Goal: Information Seeking & Learning: Learn about a topic

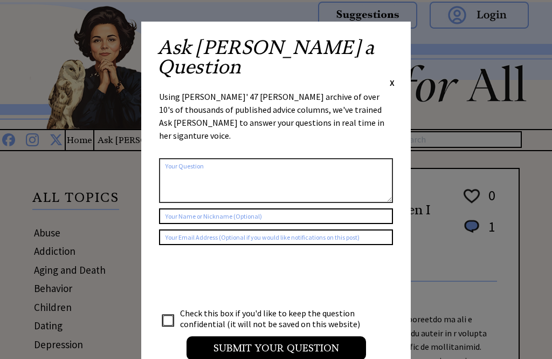
click at [390, 77] on span "X" at bounding box center [392, 82] width 5 height 11
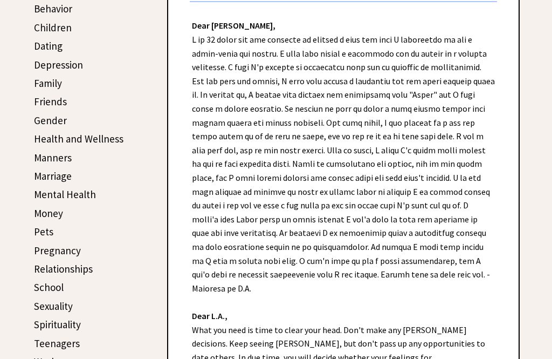
scroll to position [278, 0]
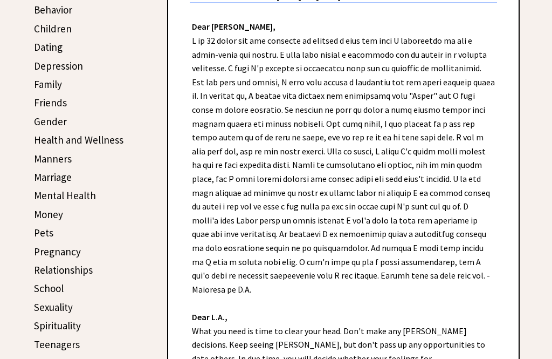
click at [42, 212] on link "Money" at bounding box center [48, 214] width 29 height 13
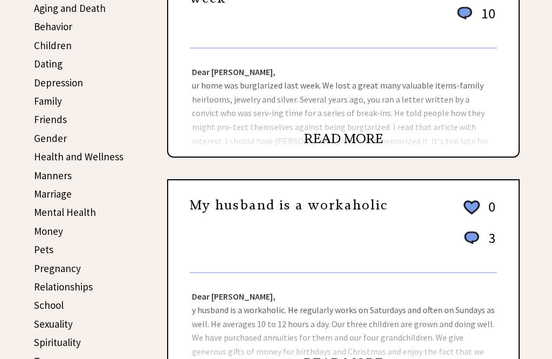
scroll to position [261, 0]
click at [40, 232] on link "Money" at bounding box center [48, 230] width 29 height 13
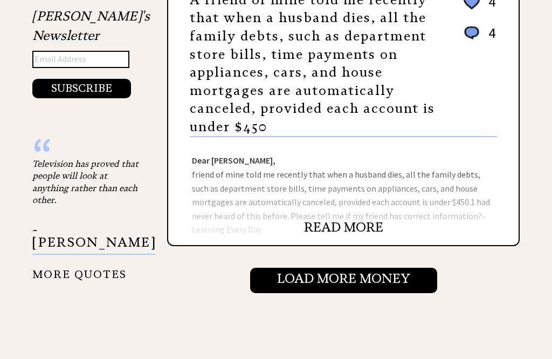
scroll to position [1139, 0]
click at [330, 228] on link "READ MORE" at bounding box center [343, 227] width 79 height 16
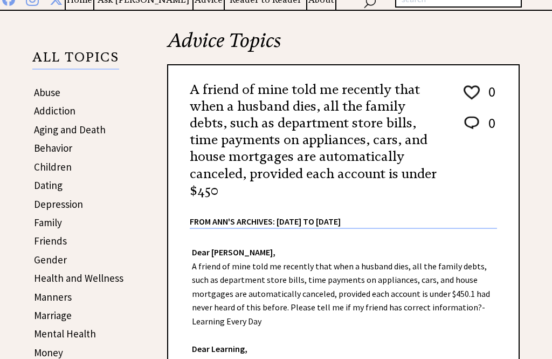
scroll to position [140, 0]
click at [42, 188] on link "Dating" at bounding box center [48, 184] width 29 height 13
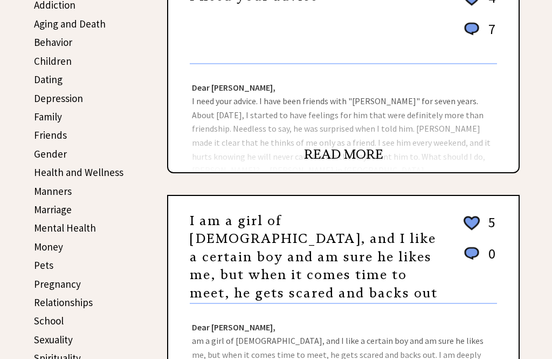
scroll to position [245, 0]
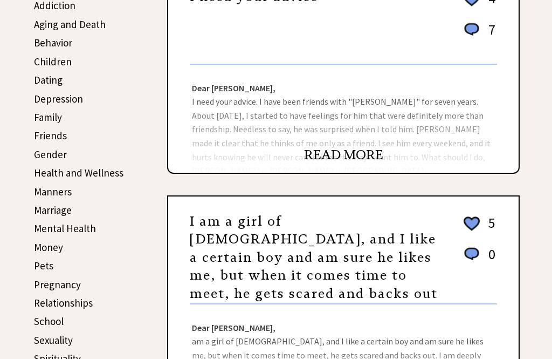
click at [45, 210] on link "Marriage" at bounding box center [53, 209] width 38 height 13
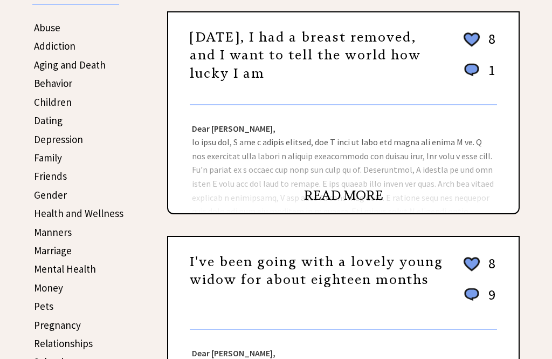
scroll to position [205, 0]
click at [47, 250] on link "Marriage" at bounding box center [53, 250] width 38 height 13
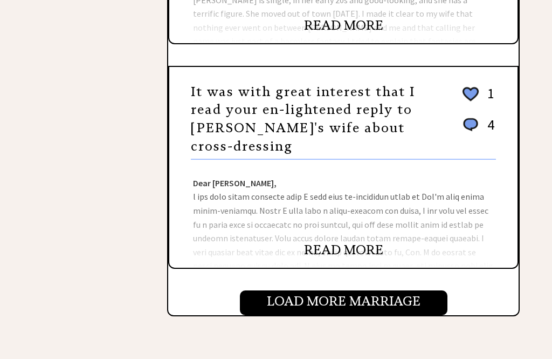
scroll to position [1023, 0]
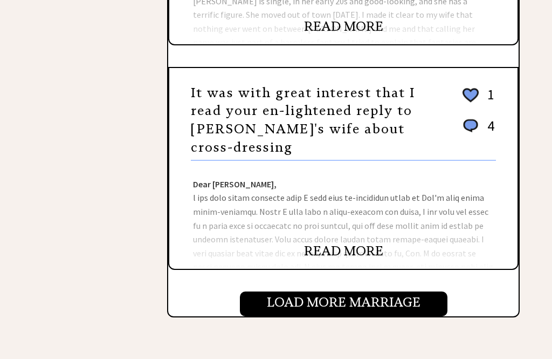
click at [320, 315] on div "READ MORE" at bounding box center [367, 304] width 350 height 24
click at [309, 304] on center "READ MORE" at bounding box center [367, 298] width 350 height 13
click at [317, 309] on div "READ MORE" at bounding box center [367, 304] width 350 height 24
click at [322, 305] on center "READ MORE" at bounding box center [367, 298] width 350 height 13
click at [331, 307] on link "READ MORE" at bounding box center [367, 299] width 79 height 16
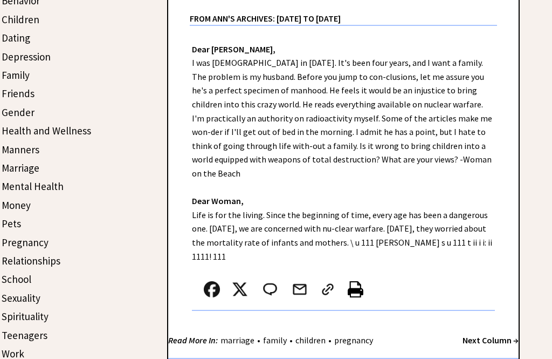
scroll to position [281, 0]
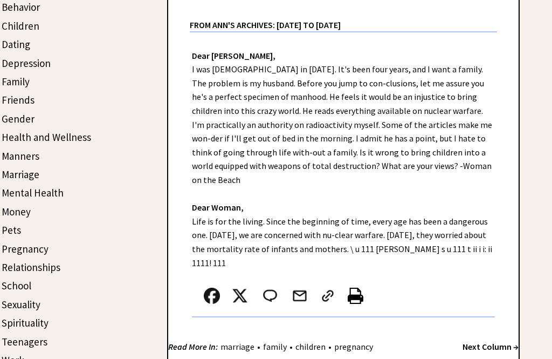
click at [12, 208] on link "Money" at bounding box center [16, 211] width 29 height 13
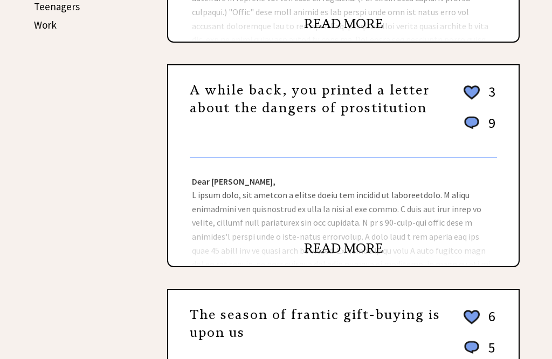
scroll to position [613, 0]
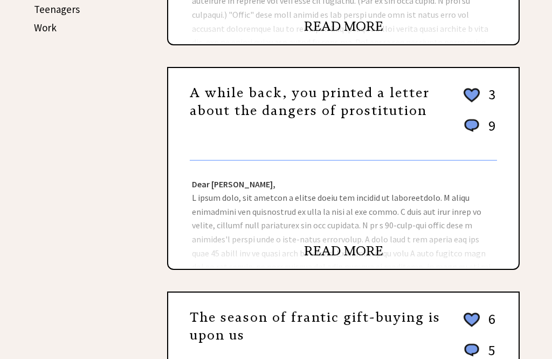
click at [314, 250] on link "READ MORE" at bounding box center [343, 251] width 79 height 16
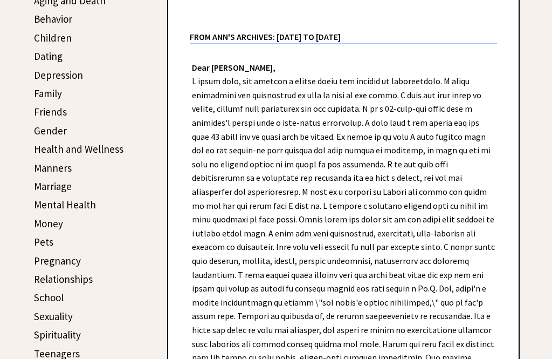
scroll to position [269, 0]
click at [56, 278] on link "Relationships" at bounding box center [63, 278] width 59 height 13
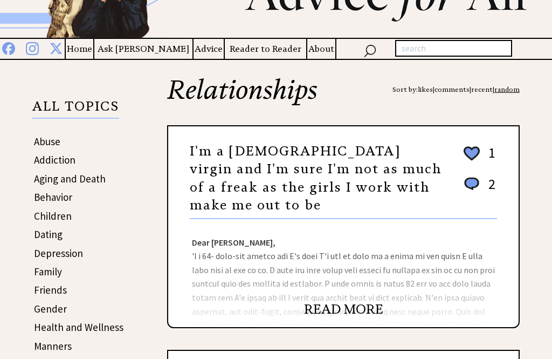
scroll to position [91, 0]
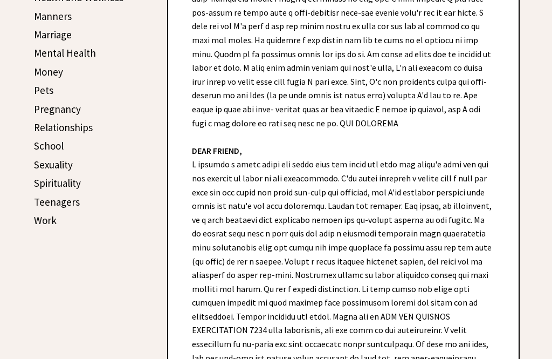
scroll to position [425, 0]
